Goal: Navigation & Orientation: Find specific page/section

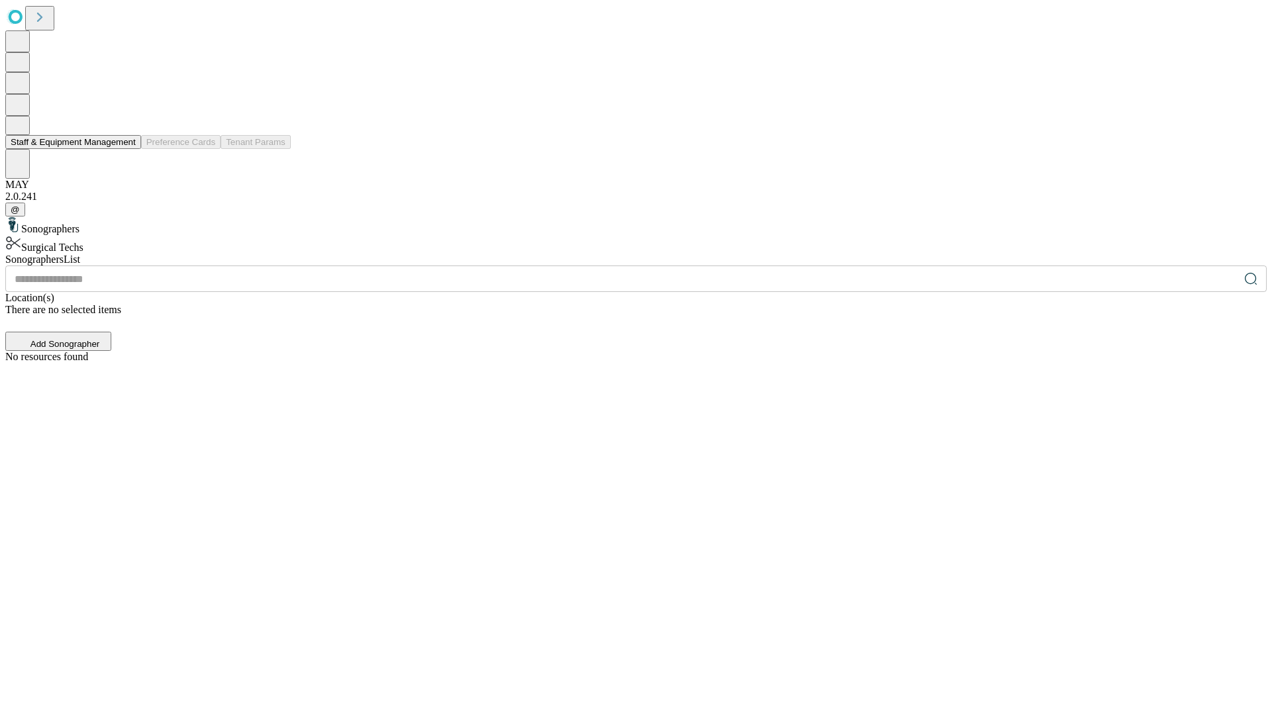
click at [127, 149] on button "Staff & Equipment Management" at bounding box center [73, 142] width 136 height 14
